Goal: Task Accomplishment & Management: Use online tool/utility

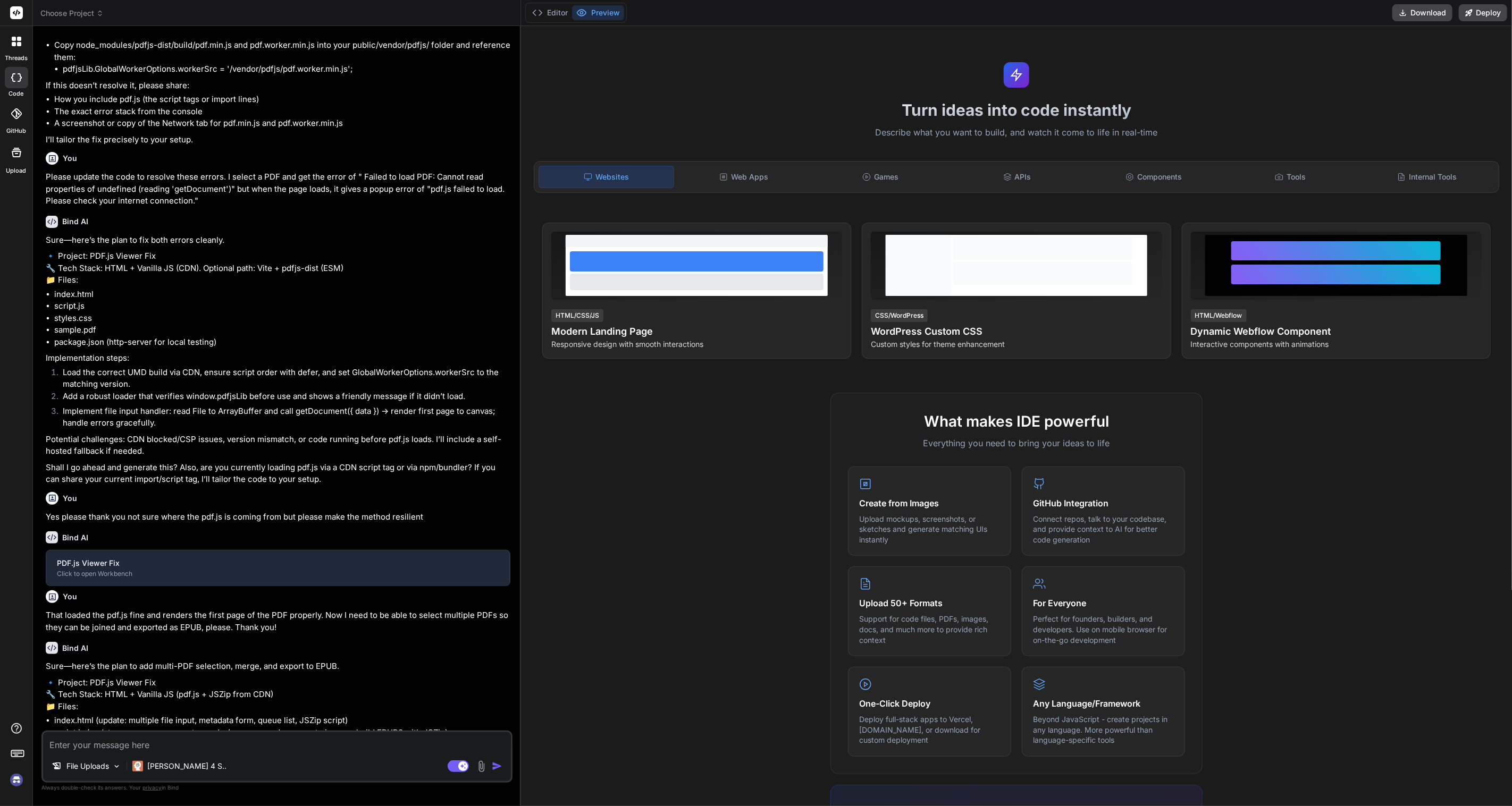
type textarea "x"
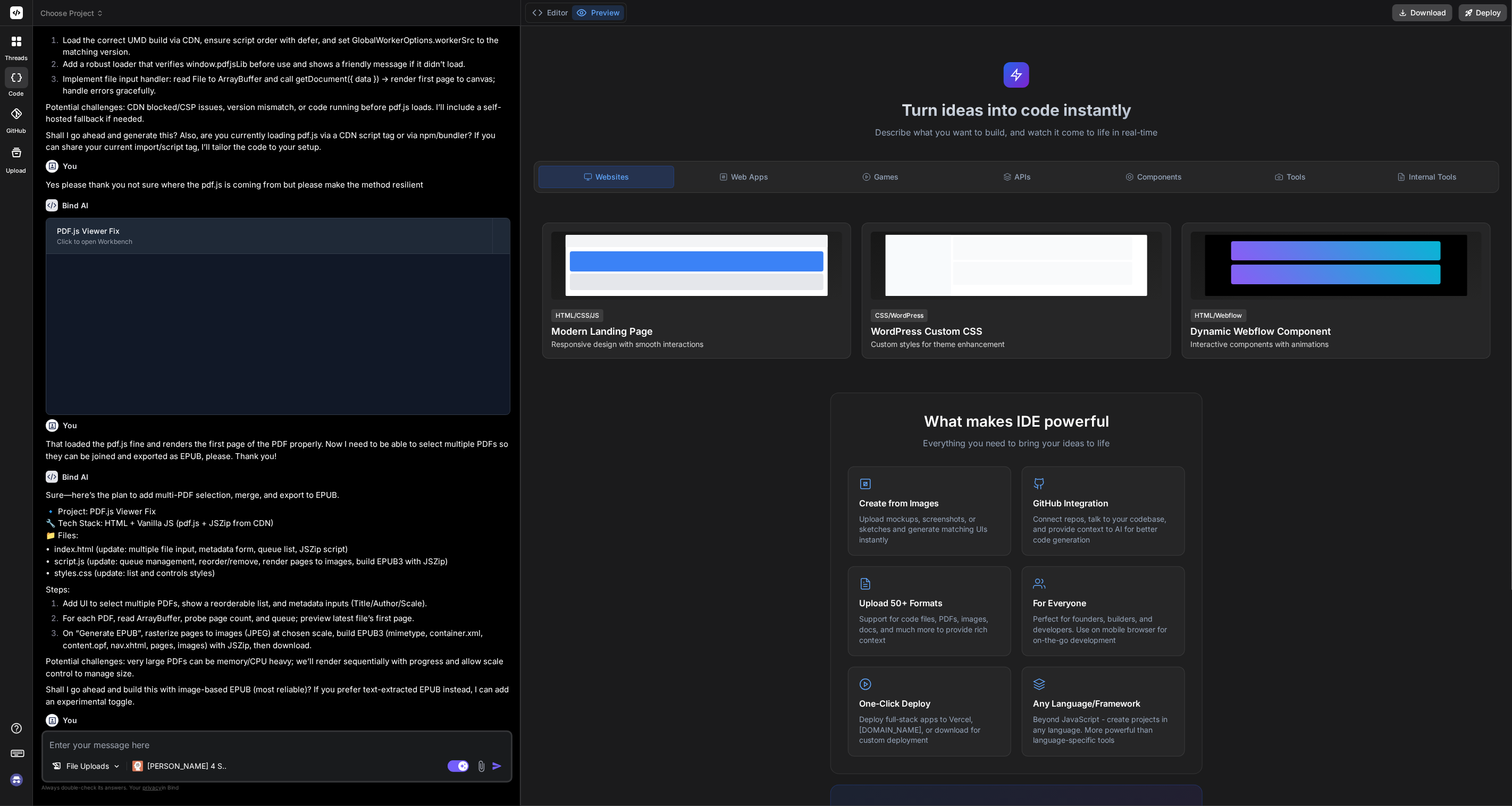
scroll to position [998, 0]
click at [91, 10] on span "Choose Project" at bounding box center [71, 12] width 63 height 10
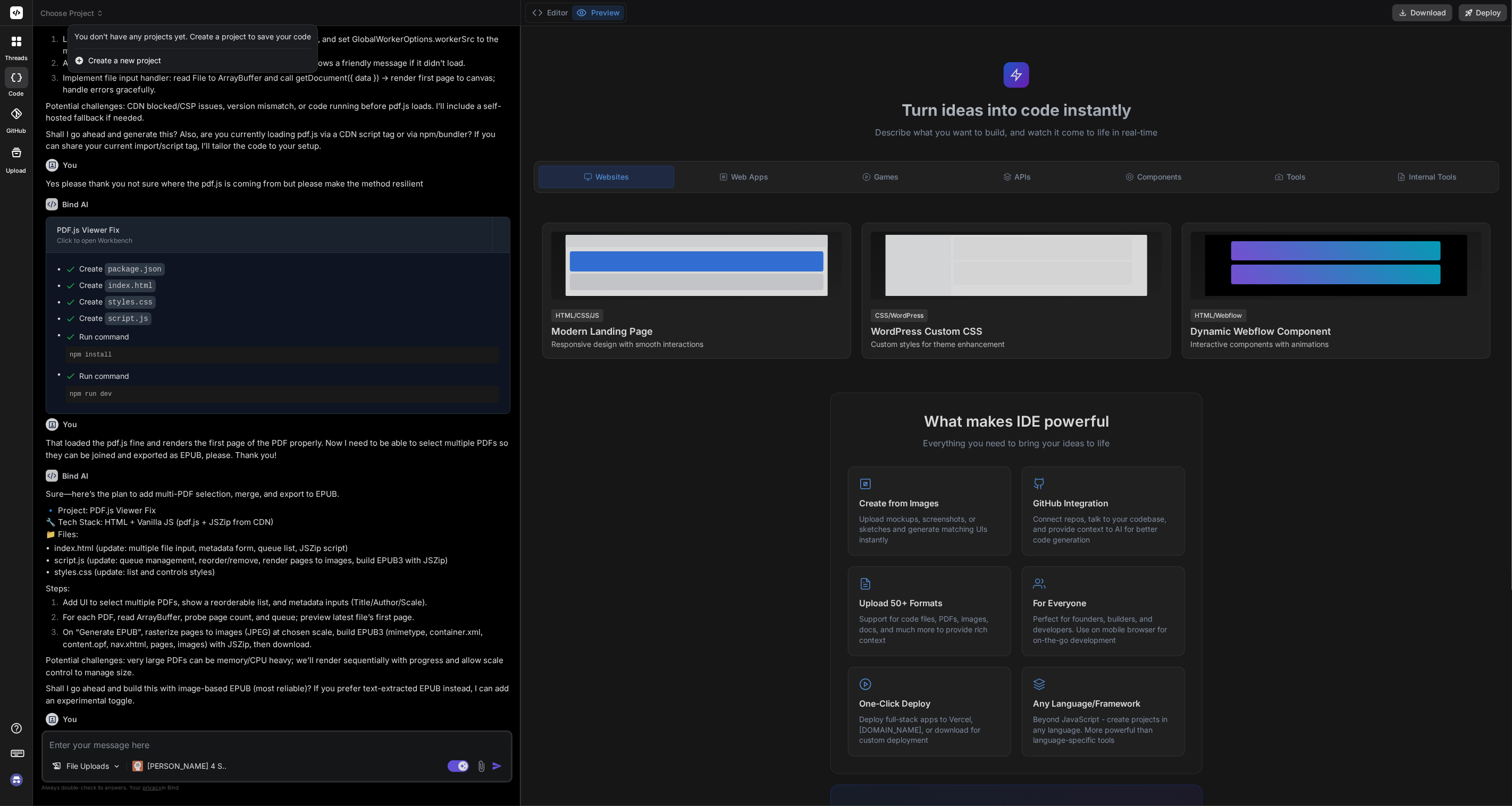
click at [121, 63] on span "Create a new project" at bounding box center [125, 60] width 73 height 10
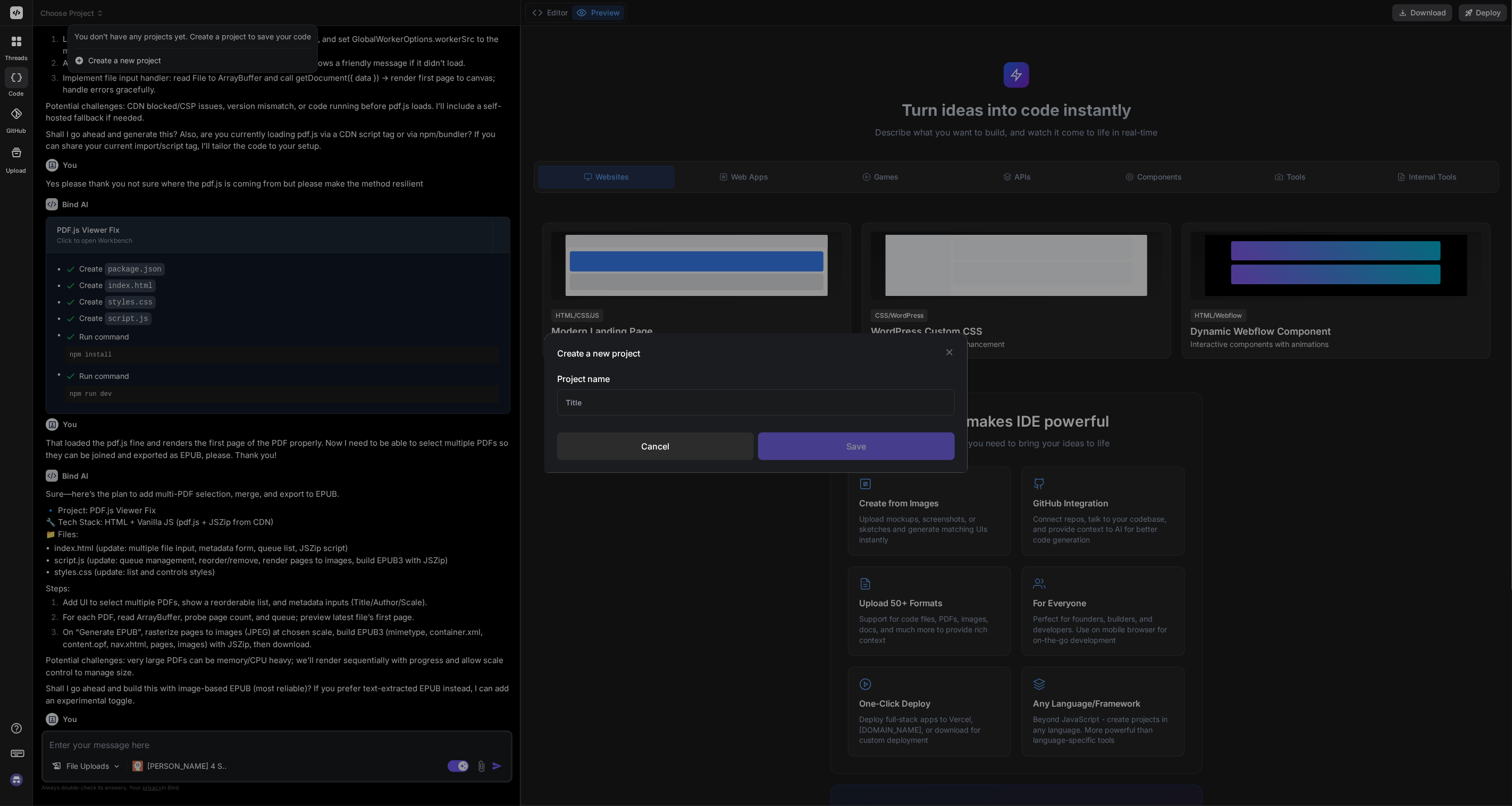
click at [712, 438] on div "Cancel" at bounding box center [655, 445] width 196 height 27
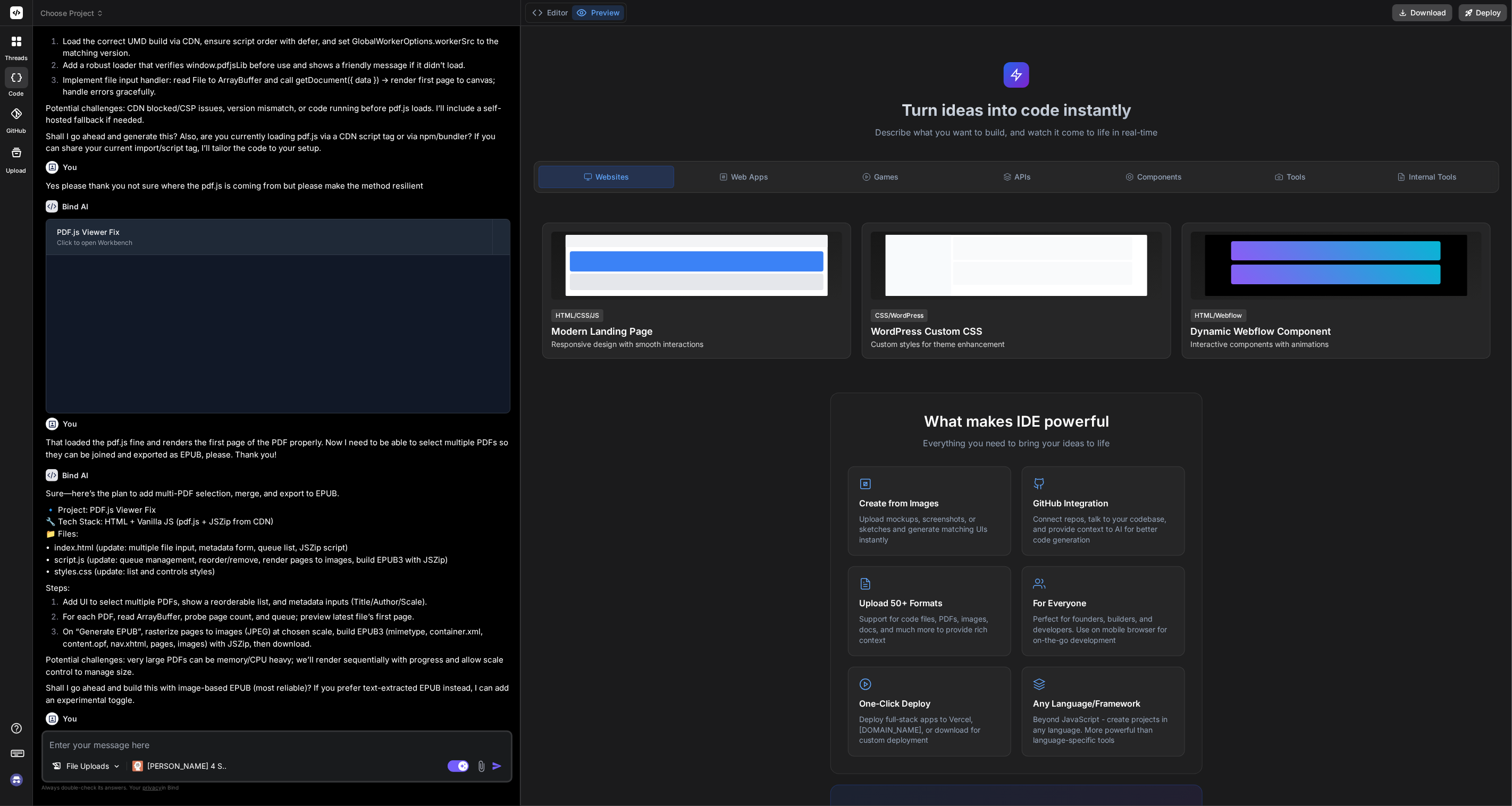
scroll to position [998, 0]
click at [95, 11] on span "Choose Project" at bounding box center [71, 12] width 63 height 10
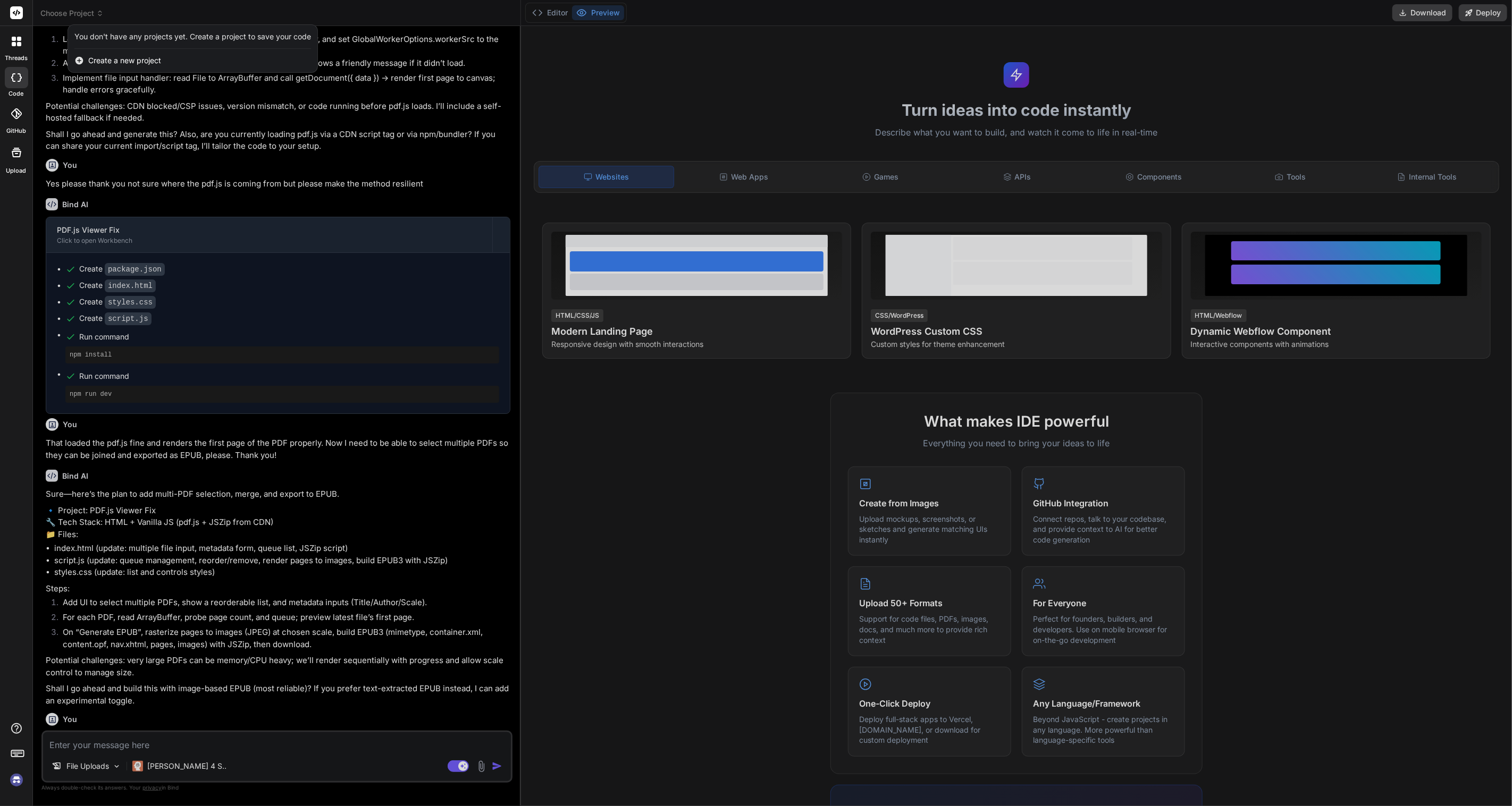
click at [95, 11] on div at bounding box center [756, 403] width 1512 height 806
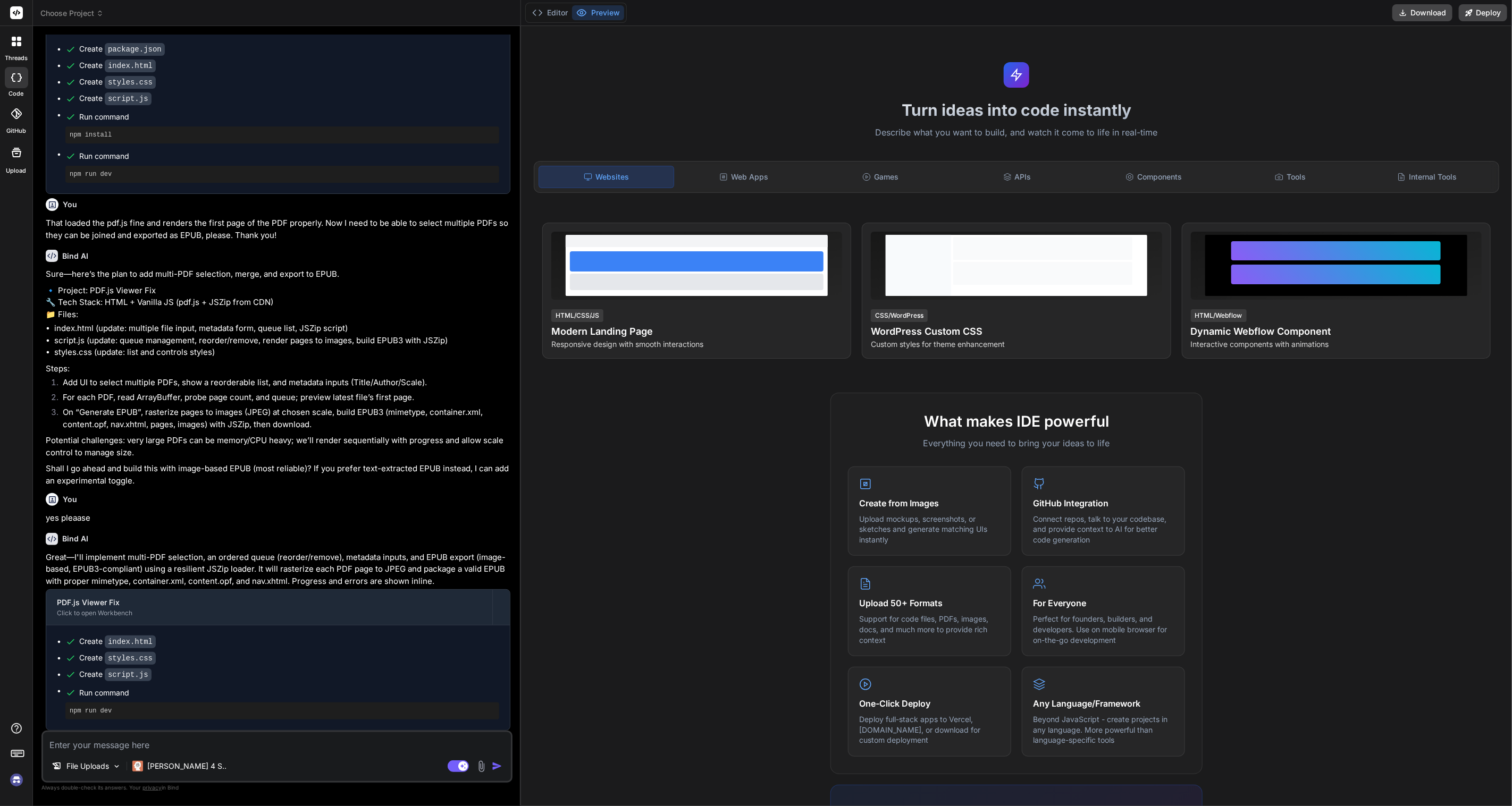
scroll to position [1261, 0]
click at [548, 13] on button "Editor" at bounding box center [550, 13] width 44 height 15
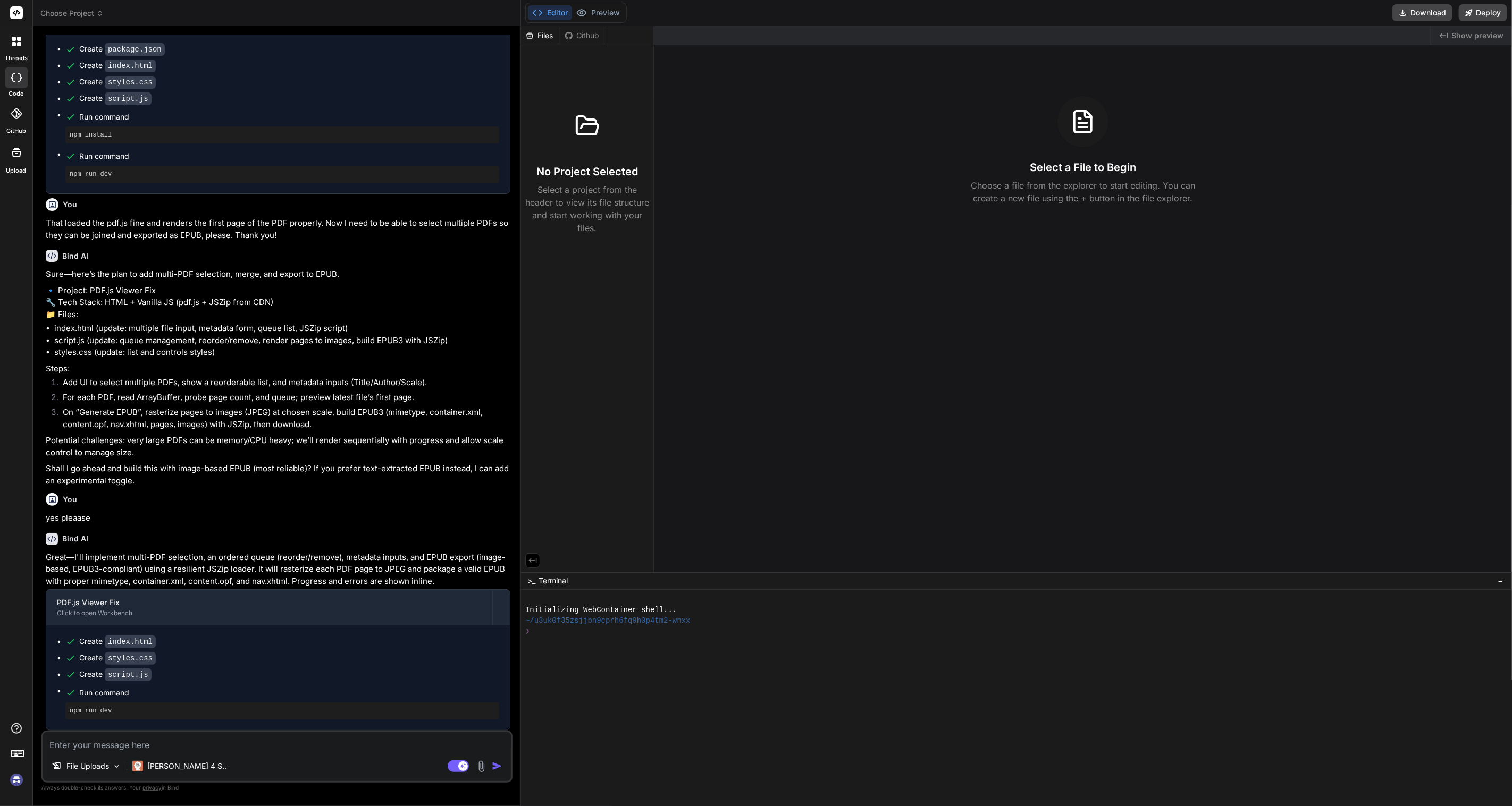
click at [9, 783] on img at bounding box center [16, 780] width 18 height 18
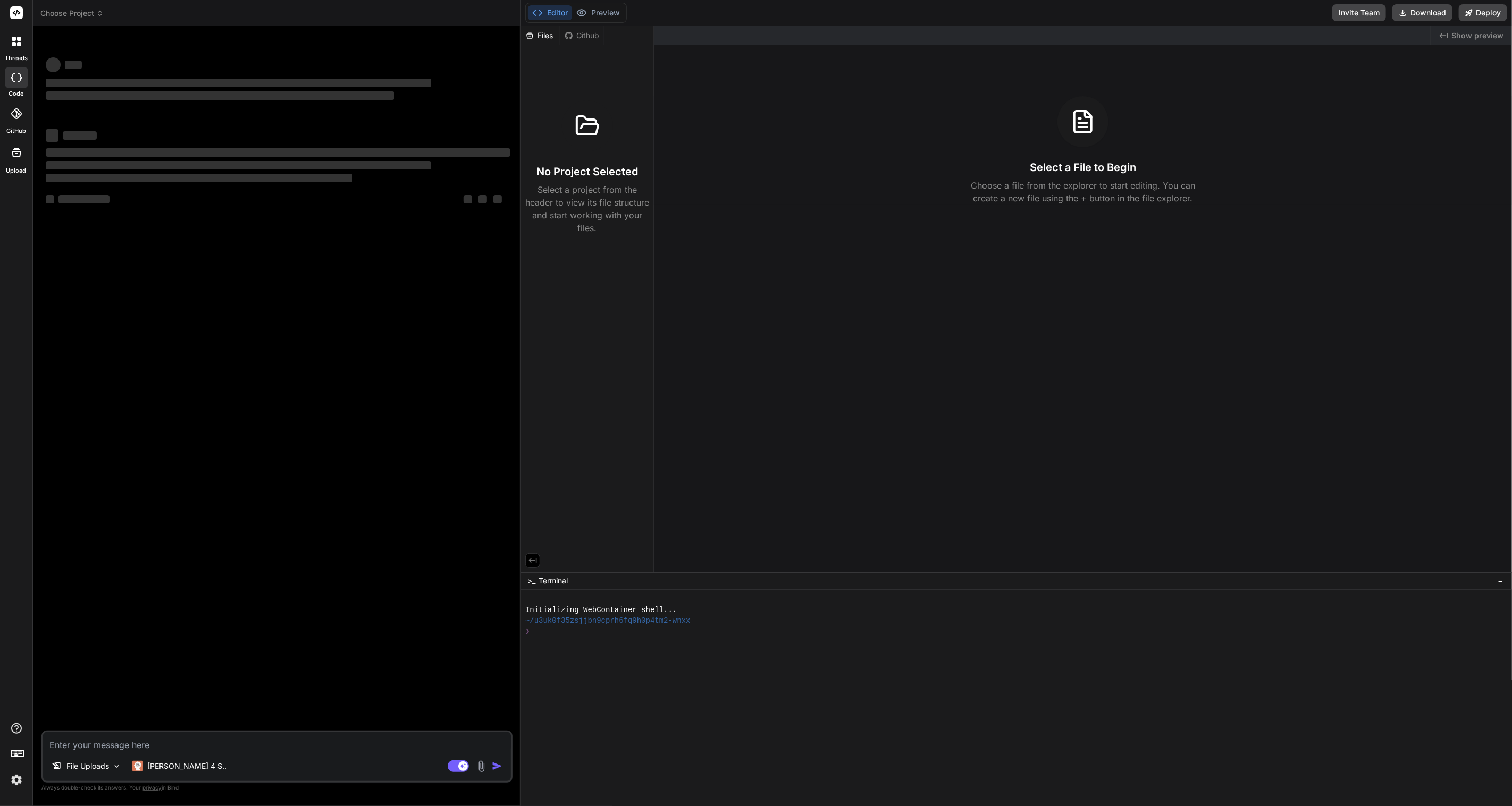
scroll to position [0, 0]
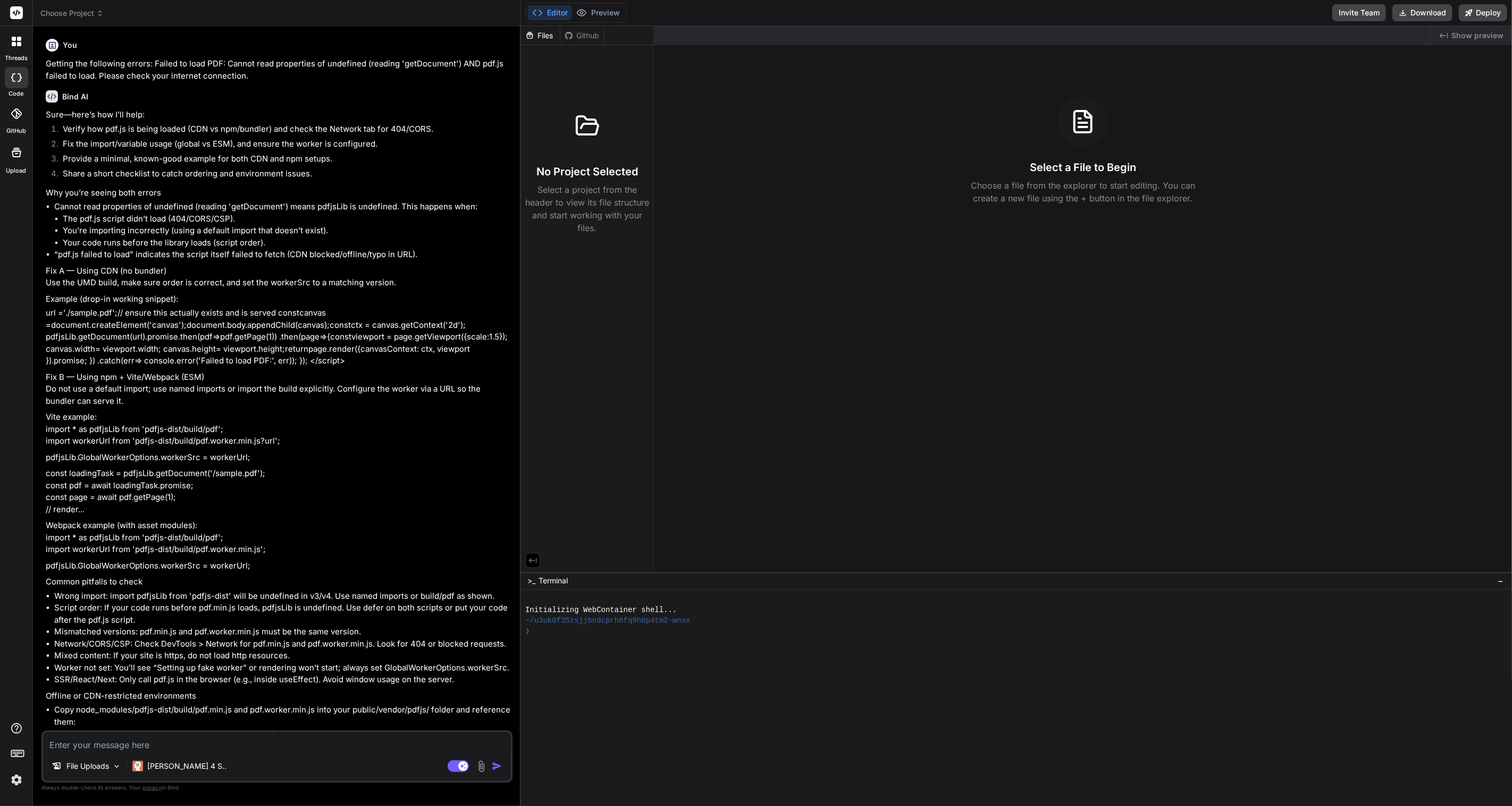
click at [60, 14] on span "Choose Project" at bounding box center [71, 12] width 63 height 10
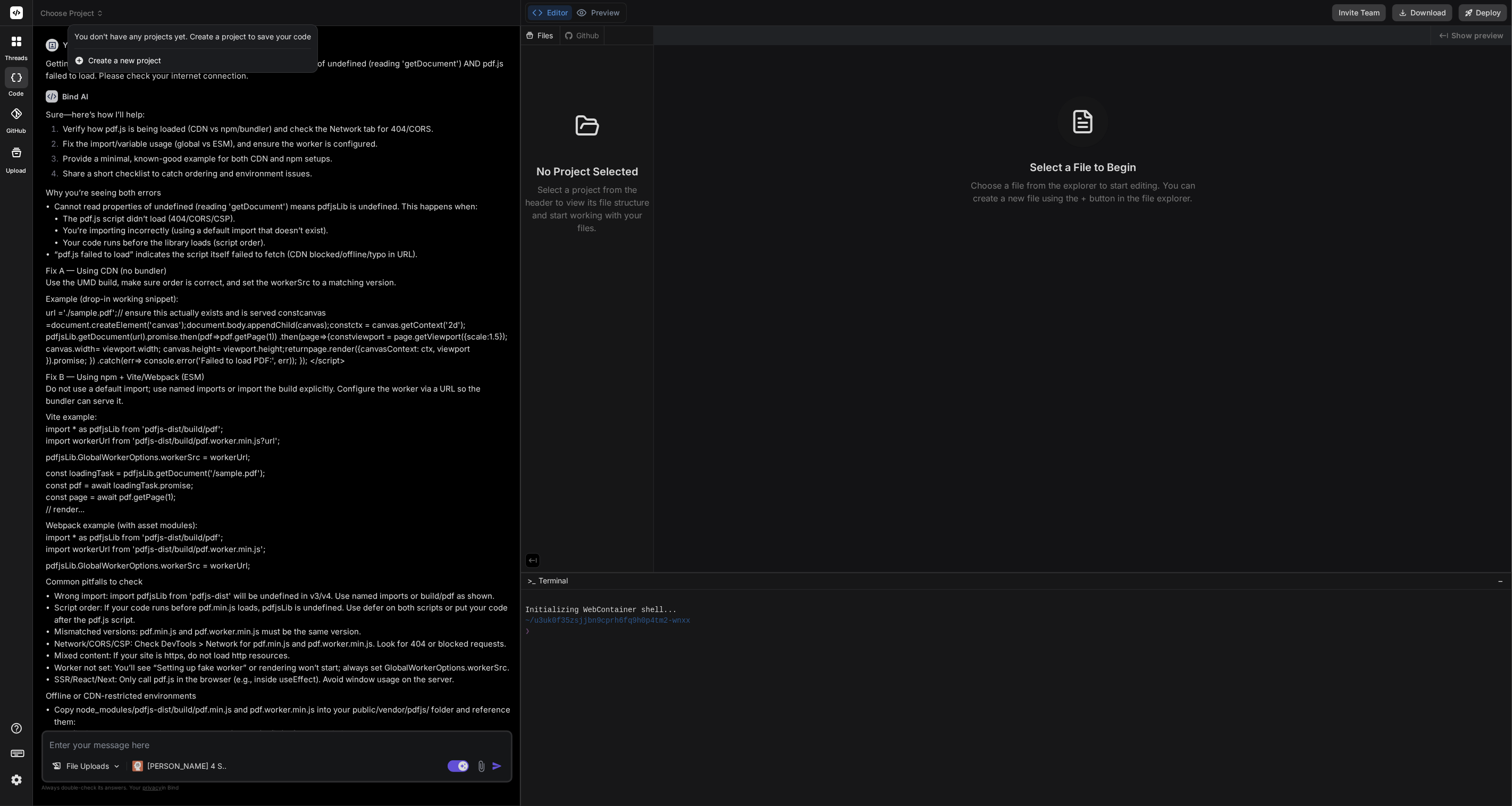
click at [17, 41] on icon at bounding box center [16, 41] width 9 height 9
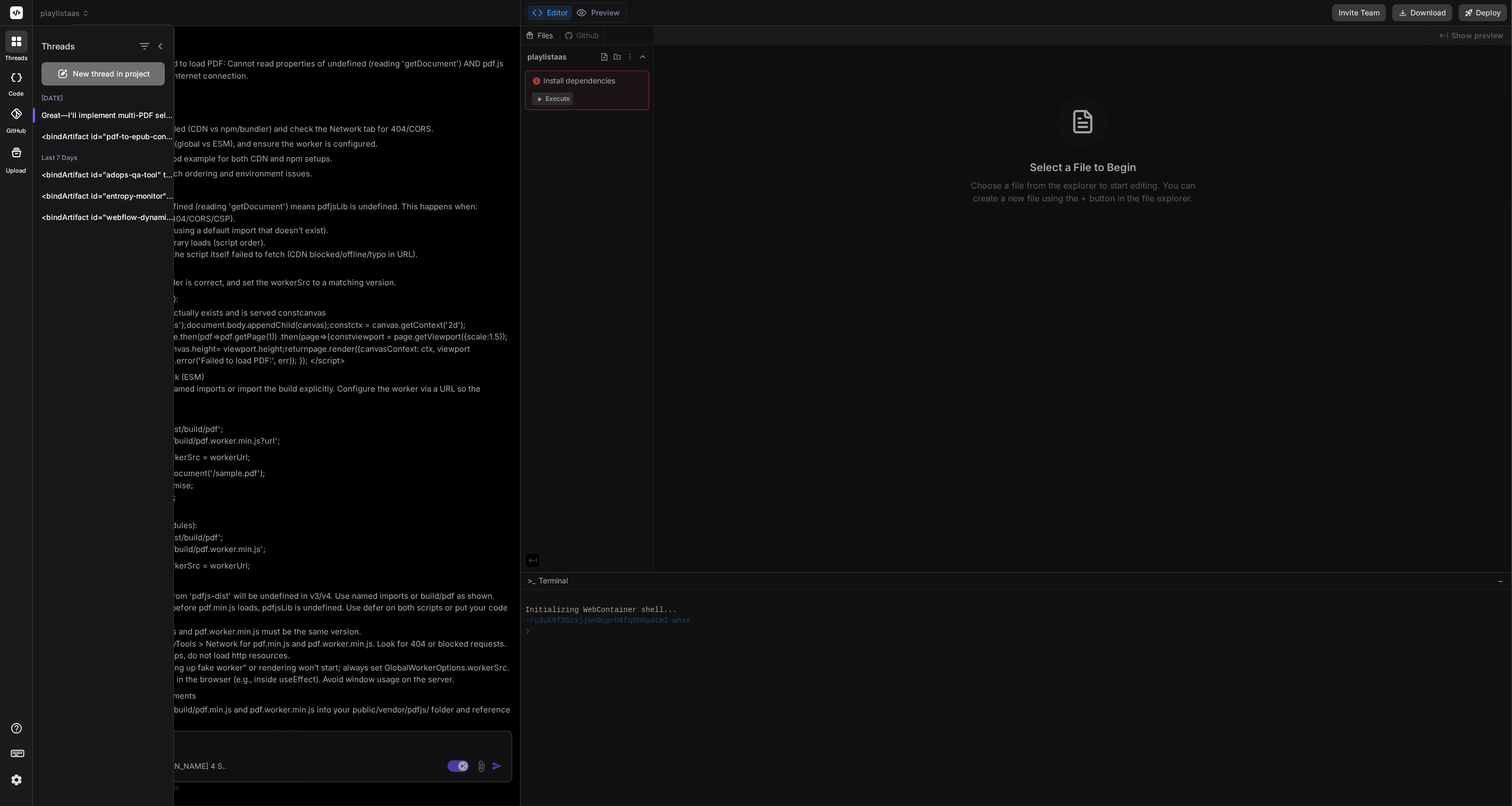
click at [25, 71] on div at bounding box center [16, 77] width 23 height 22
type textarea "x"
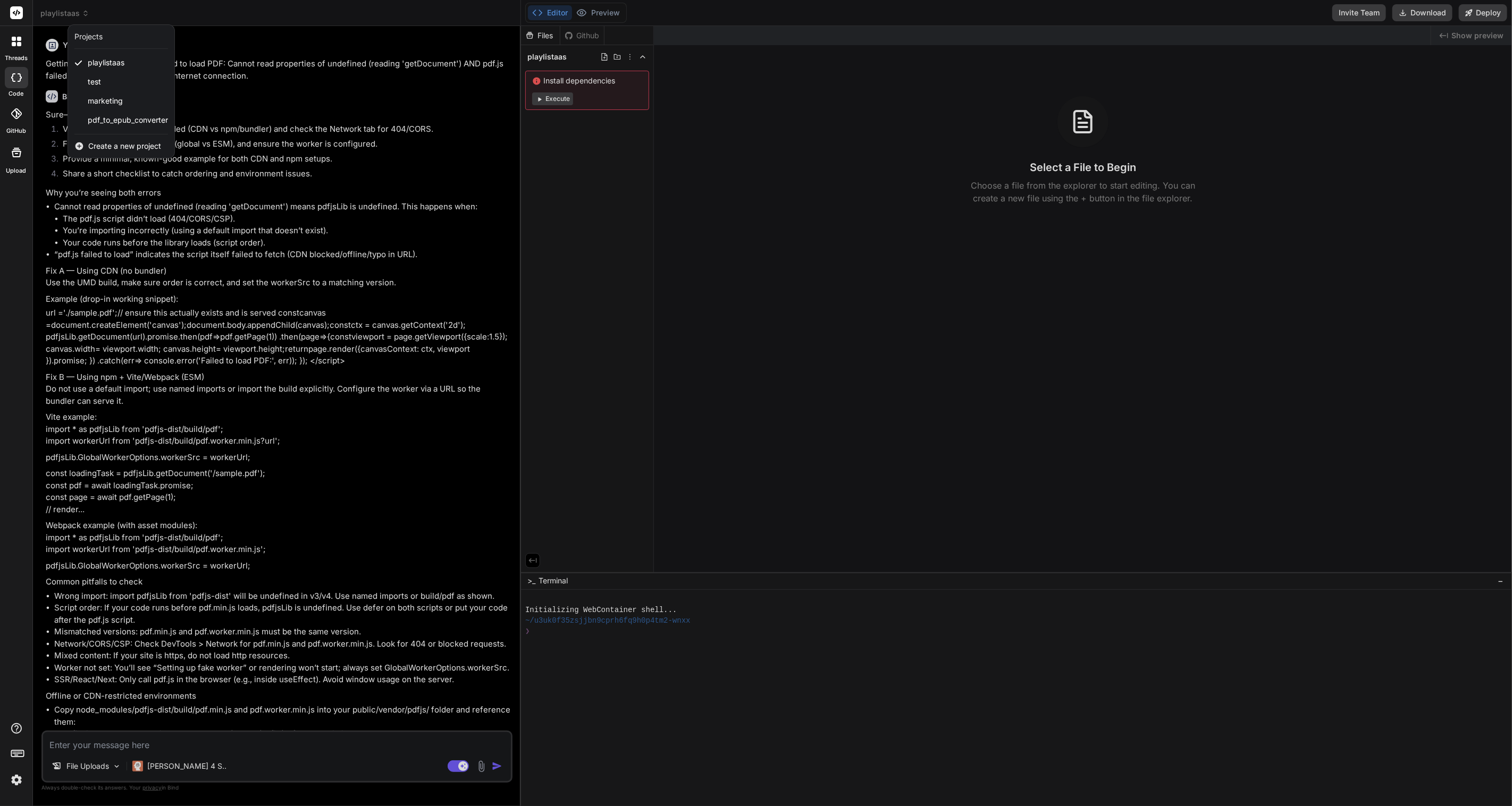
click at [112, 142] on span "Create a new project" at bounding box center [125, 146] width 73 height 10
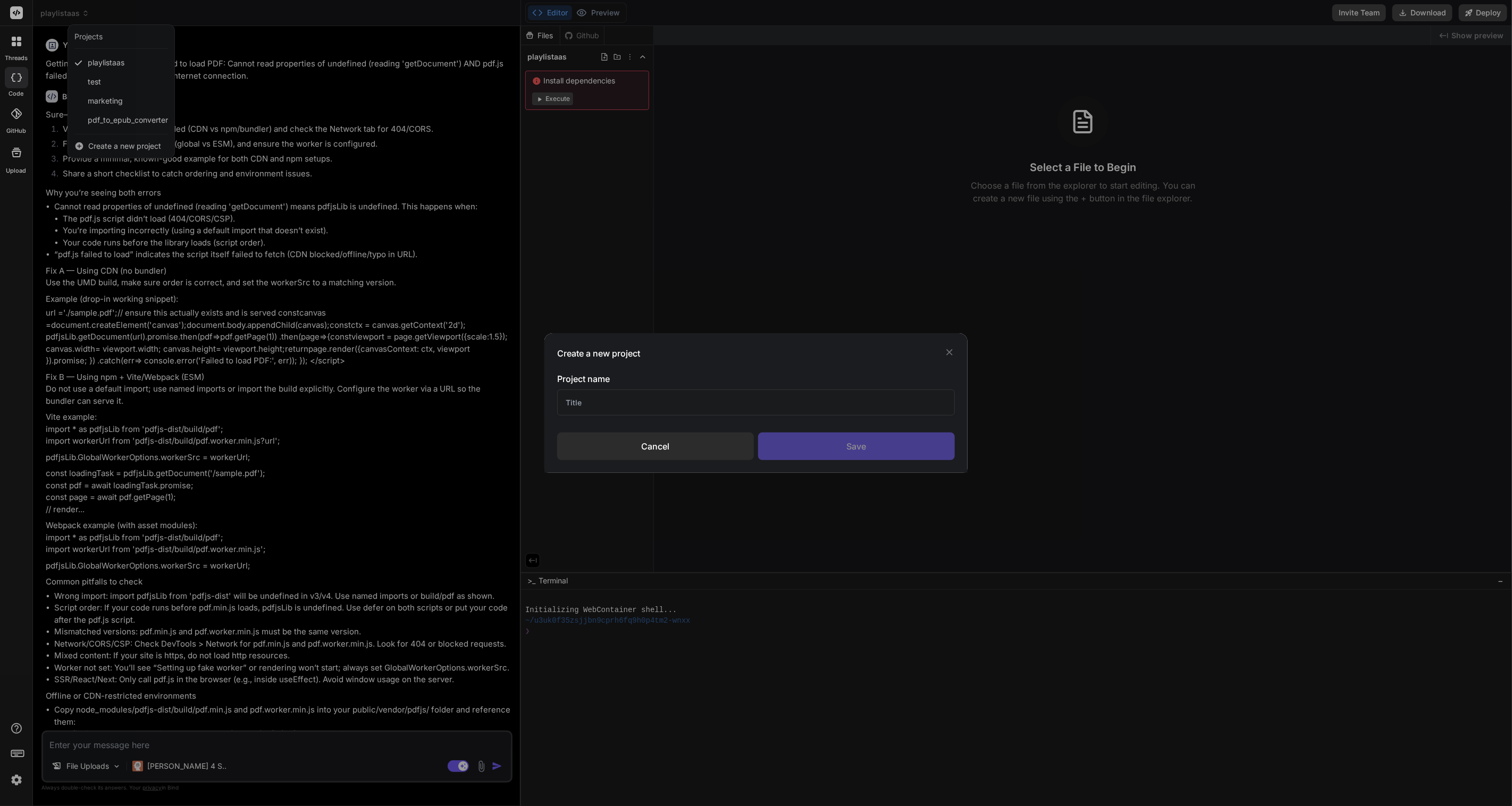
click at [613, 405] on input "text" at bounding box center [756, 403] width 397 height 26
type input "PDF-Split"
click at [811, 442] on div "Save" at bounding box center [856, 445] width 196 height 27
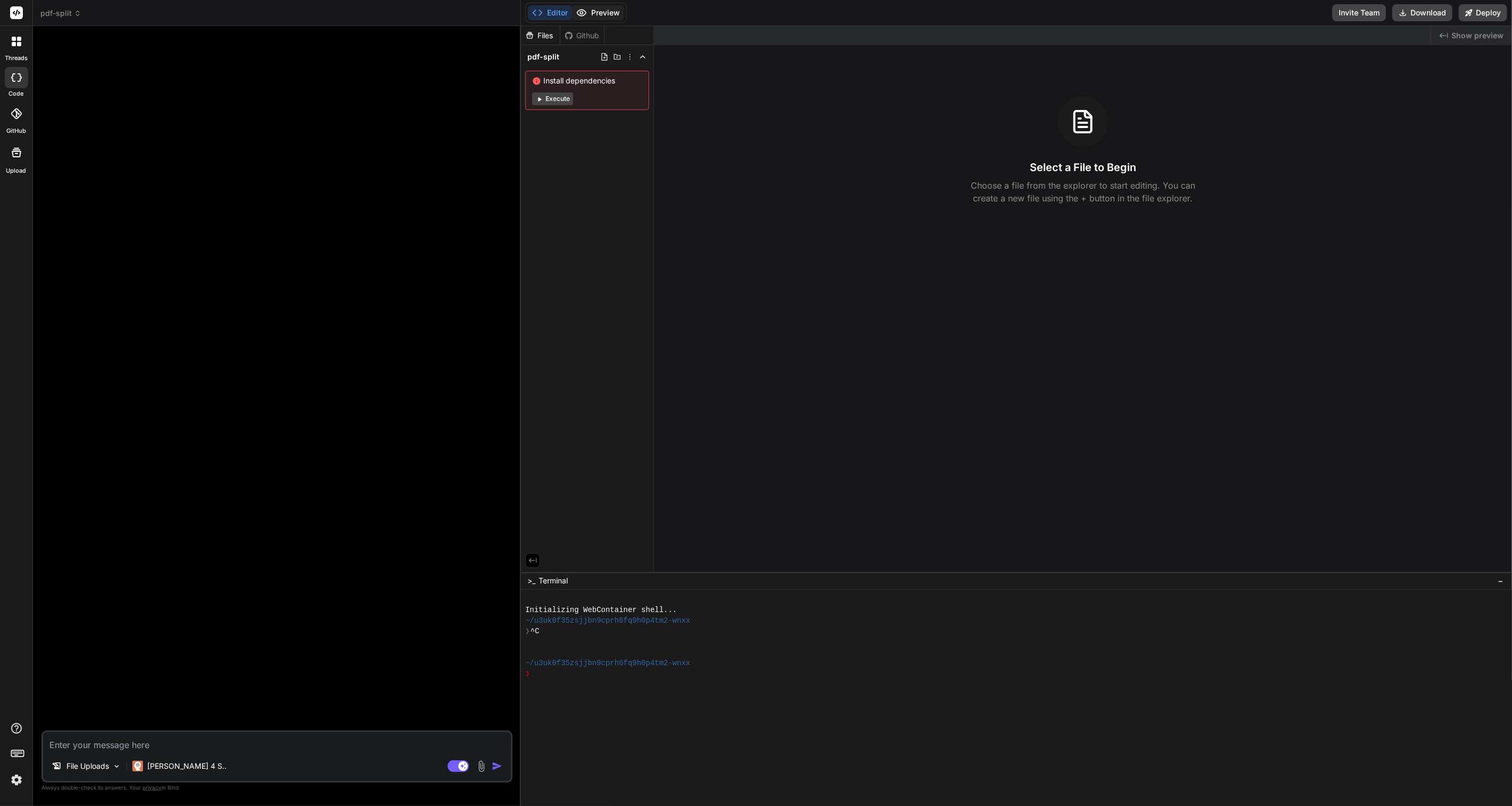
click at [609, 7] on button "Preview" at bounding box center [598, 13] width 52 height 15
click at [569, 95] on button "Execute" at bounding box center [553, 99] width 41 height 13
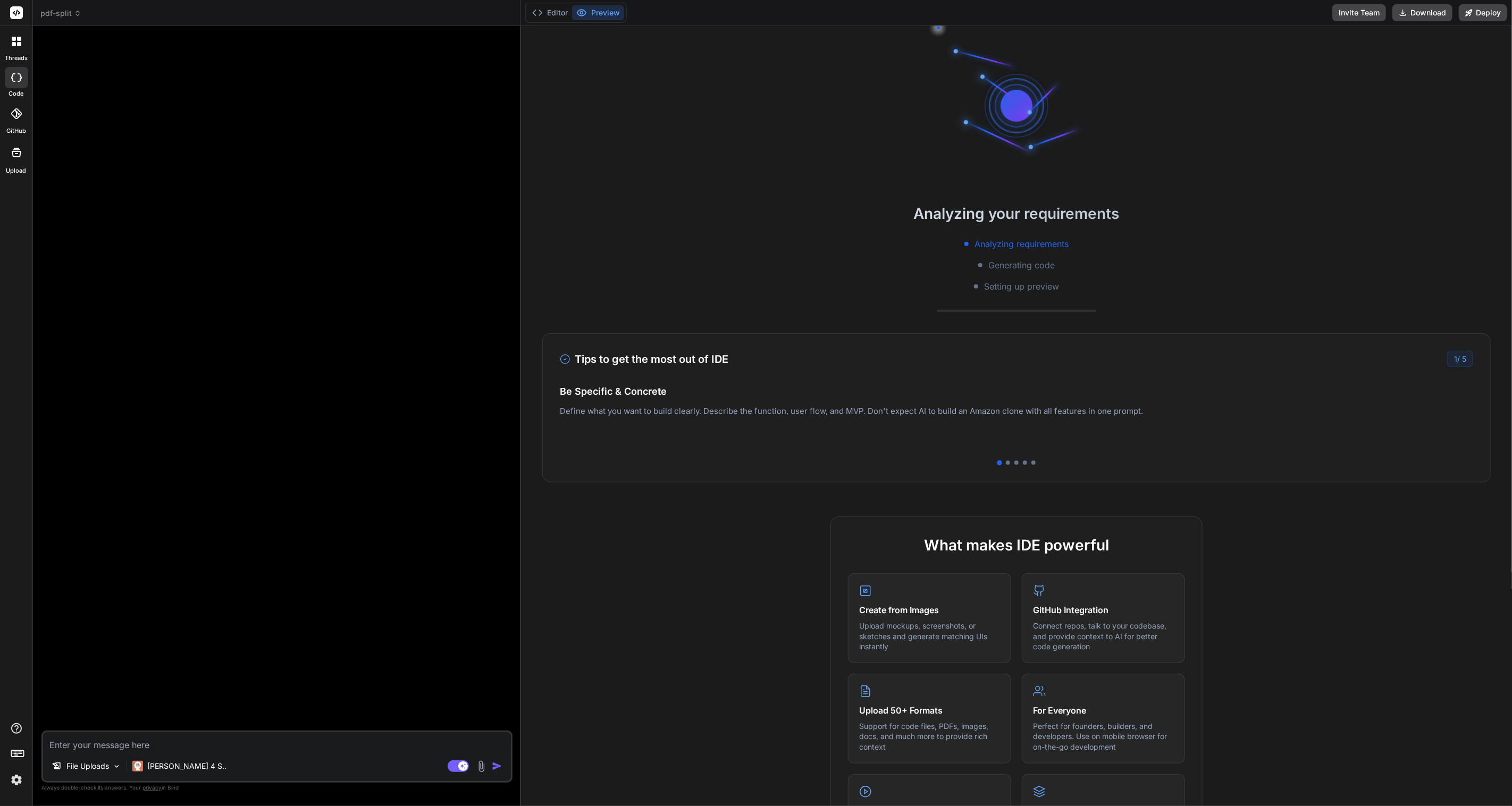
type textarea "x"
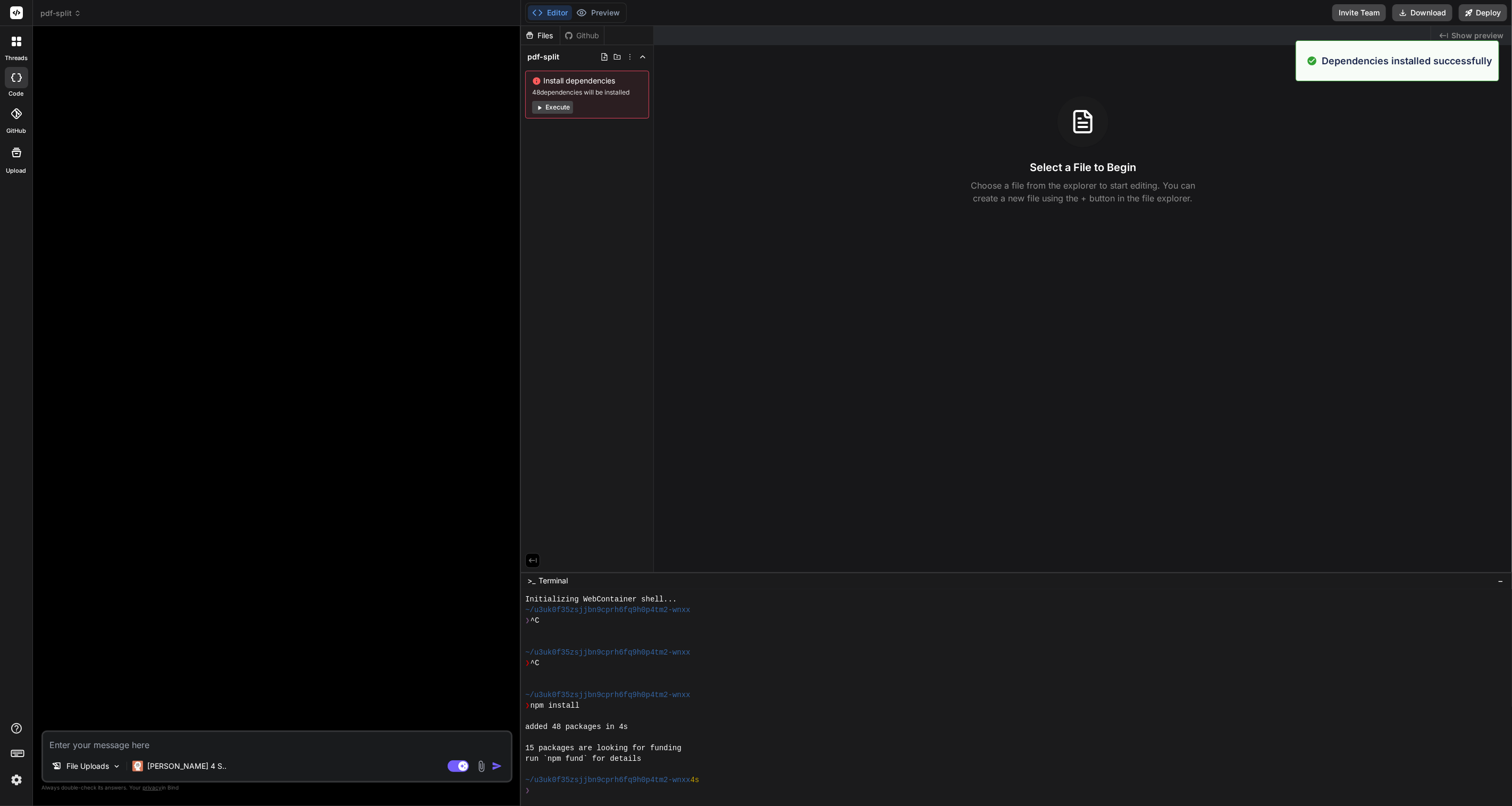
scroll to position [42, 0]
click at [144, 747] on textarea at bounding box center [277, 742] width 468 height 19
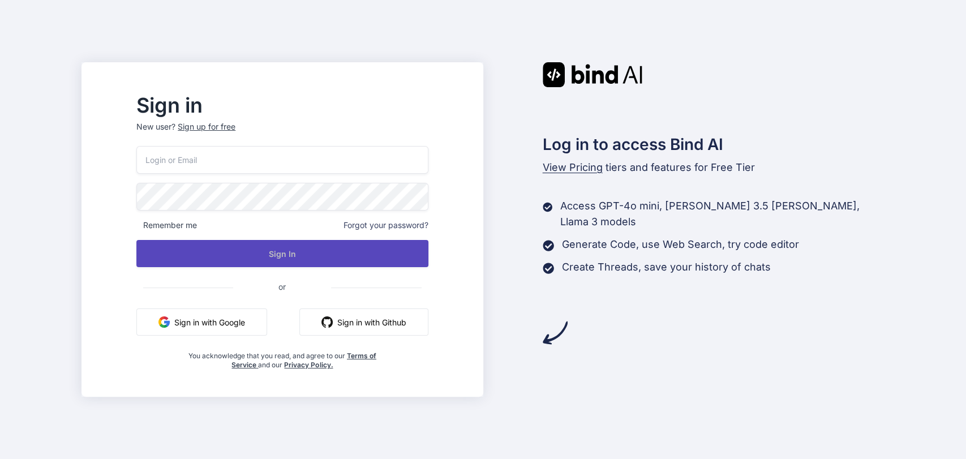
type input "grand.central.station@proton.me"
click at [278, 247] on button "Sign In" at bounding box center [281, 253] width 291 height 27
click at [339, 255] on button "Sign In" at bounding box center [281, 253] width 291 height 27
